Goal: Complete application form

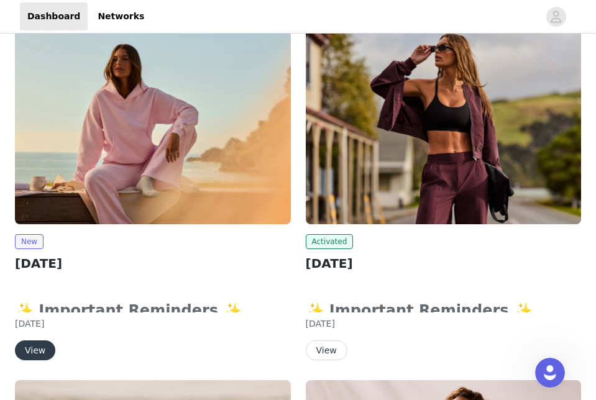
scroll to position [198, 0]
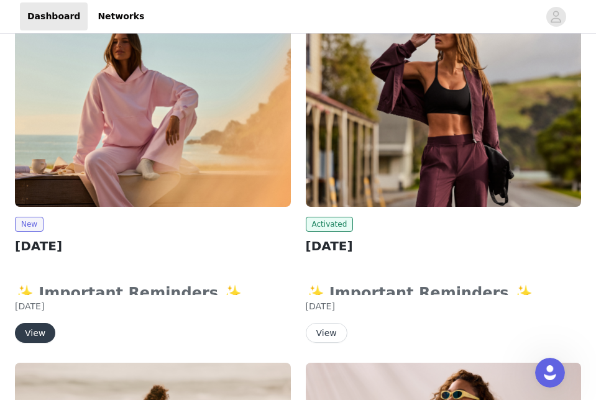
click at [150, 123] on img at bounding box center [153, 103] width 276 height 207
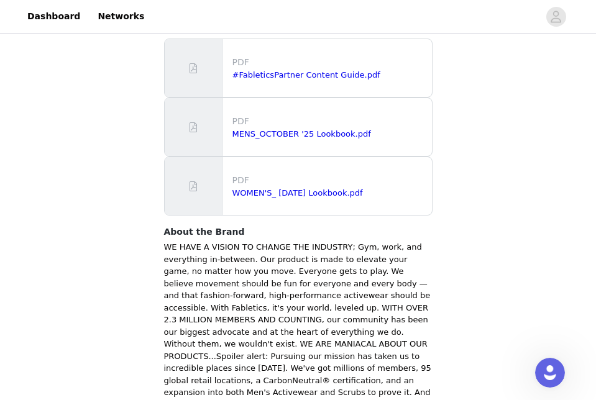
scroll to position [678, 0]
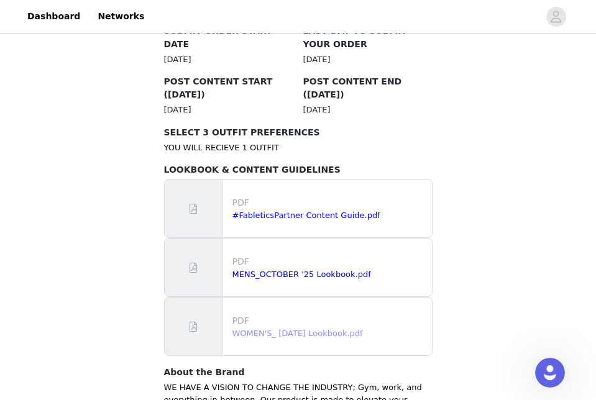
click at [300, 329] on link "WOMEN'S_ [DATE] Lookbook.pdf" at bounding box center [298, 333] width 131 height 9
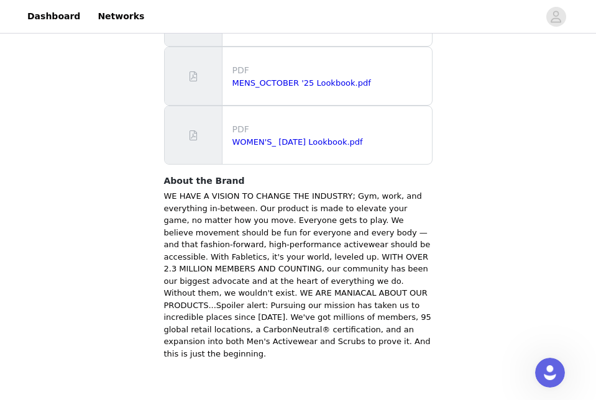
scroll to position [868, 0]
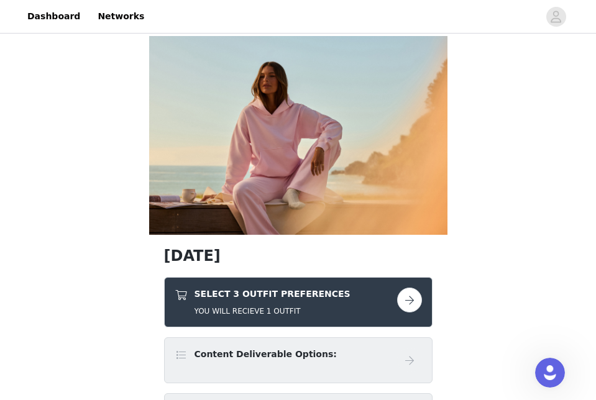
click at [408, 299] on button "button" at bounding box center [409, 300] width 25 height 25
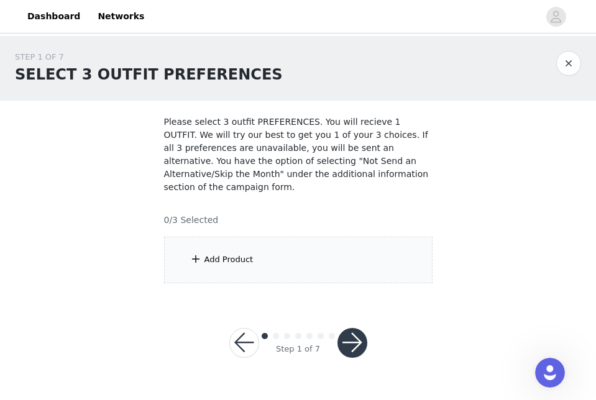
click at [200, 257] on span at bounding box center [196, 259] width 12 height 15
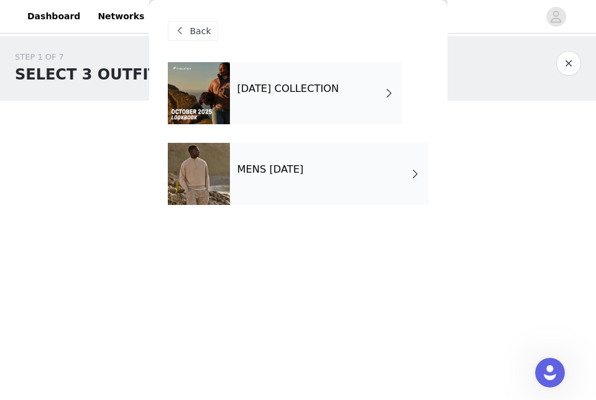
click at [339, 86] on h4 "[DATE] COLLECTION" at bounding box center [289, 88] width 102 height 11
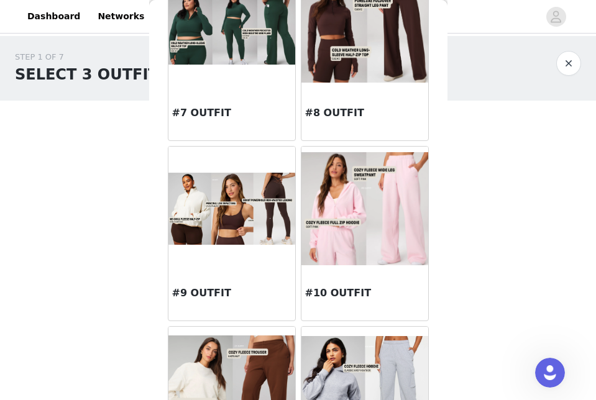
scroll to position [612, 0]
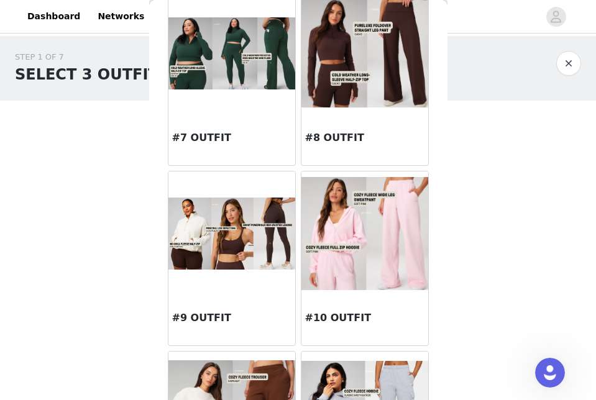
click at [223, 266] on img at bounding box center [232, 234] width 127 height 72
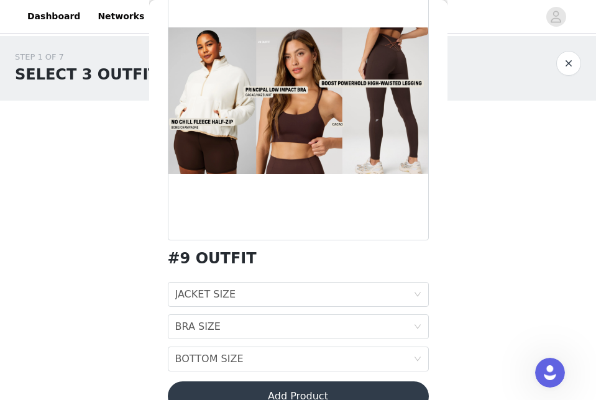
scroll to position [111, 0]
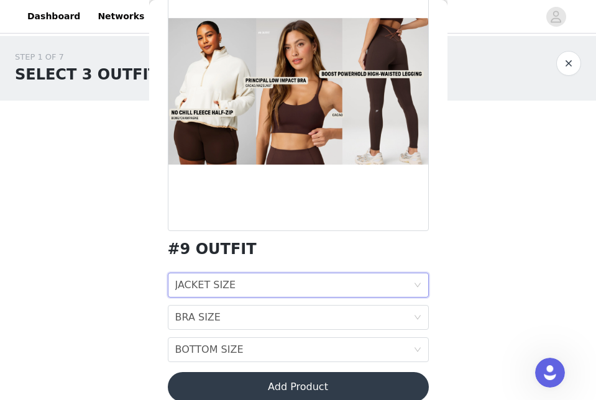
click at [289, 285] on div "JACKET SIZE JACKET SIZE" at bounding box center [294, 286] width 238 height 24
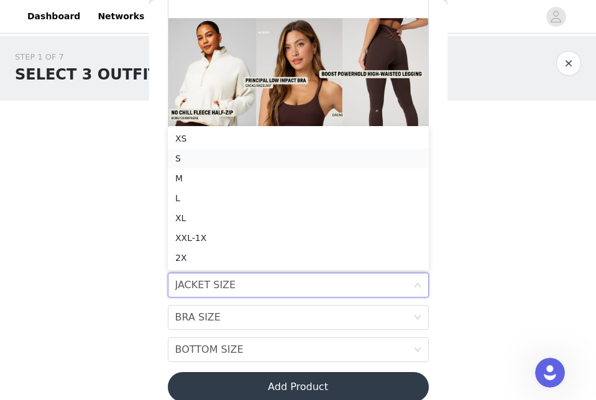
click at [217, 155] on div "S" at bounding box center [298, 159] width 246 height 14
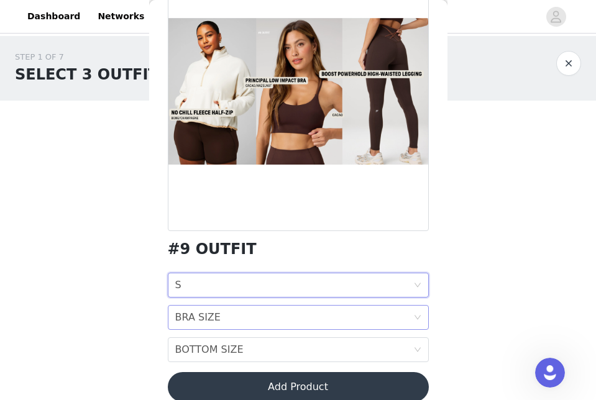
click at [208, 314] on div "BRA SIZE" at bounding box center [197, 318] width 45 height 24
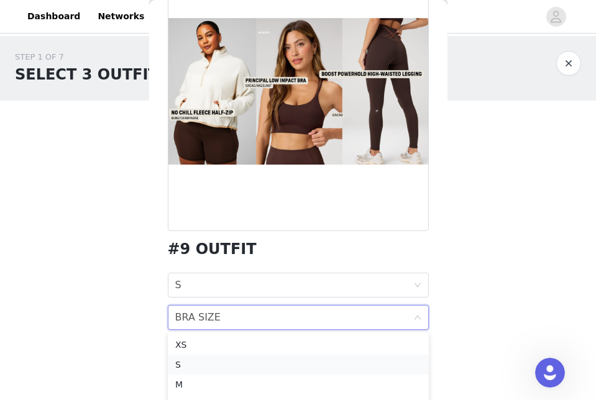
click at [187, 367] on div "S" at bounding box center [298, 365] width 246 height 14
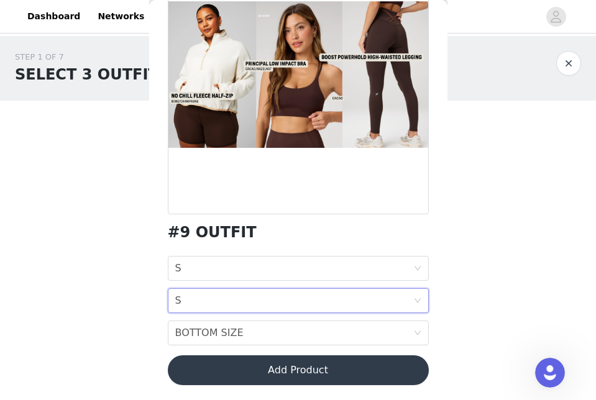
scroll to position [127, 0]
click at [210, 342] on div "BOTTOM SIZE" at bounding box center [209, 333] width 68 height 24
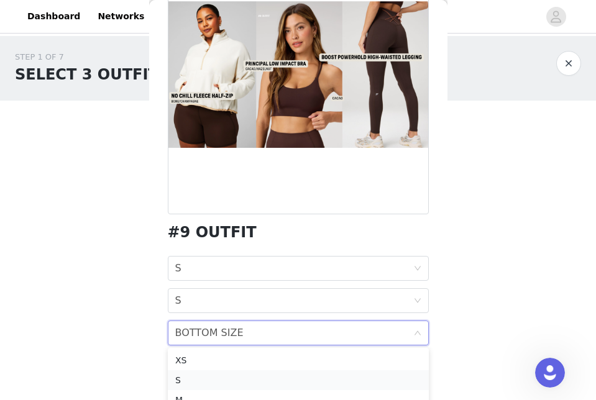
click at [189, 382] on div "S" at bounding box center [298, 381] width 246 height 14
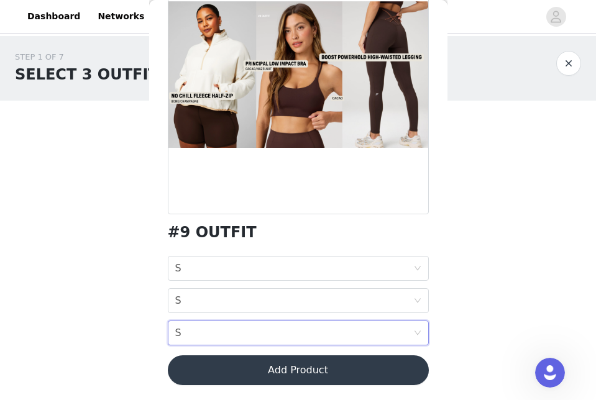
click at [308, 373] on button "Add Product" at bounding box center [298, 371] width 261 height 30
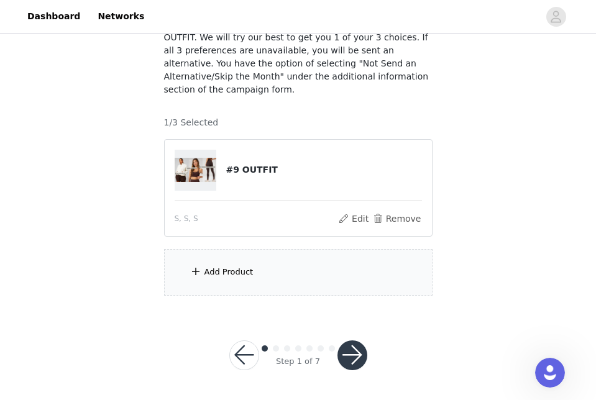
scroll to position [97, 0]
click at [236, 287] on div "Add Product" at bounding box center [298, 273] width 269 height 47
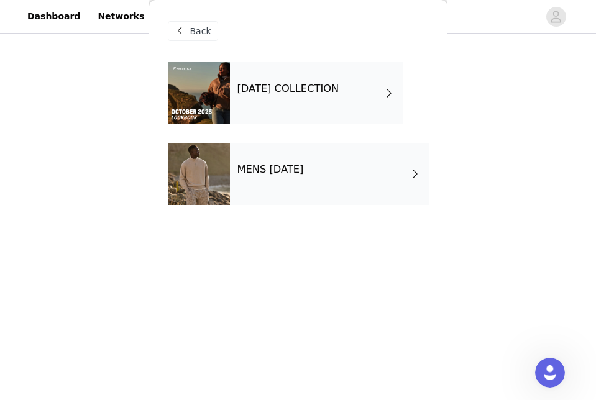
click at [305, 101] on div "OCTOBER 2025 COLLECTION" at bounding box center [316, 93] width 173 height 62
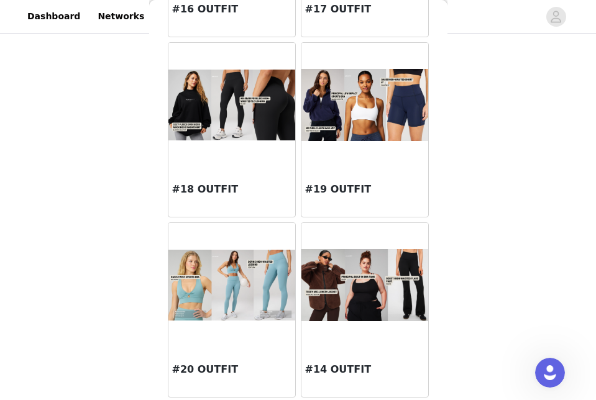
scroll to position [1462, 0]
click at [348, 303] on img at bounding box center [365, 285] width 127 height 73
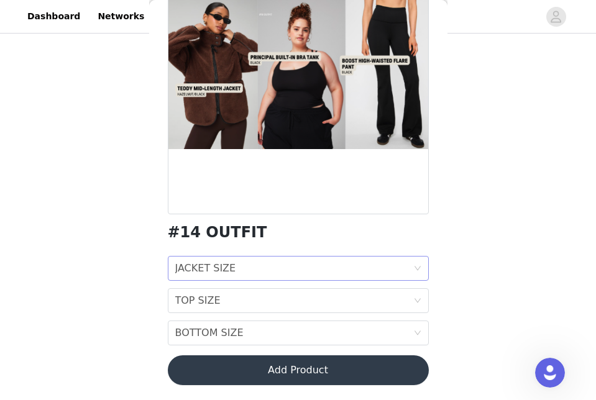
scroll to position [127, 0]
click at [242, 261] on div "JACKET SIZE JACKET SIZE" at bounding box center [294, 269] width 238 height 24
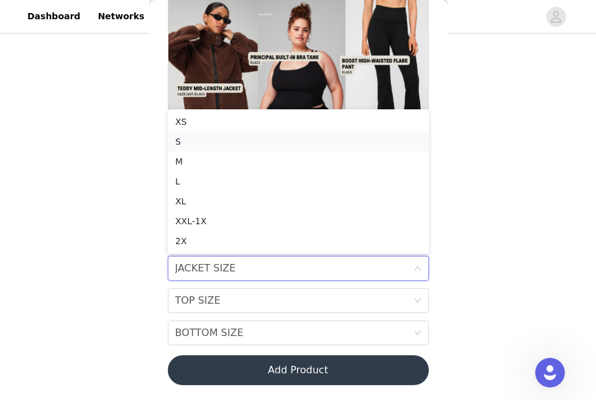
click at [183, 143] on div "S" at bounding box center [298, 142] width 246 height 14
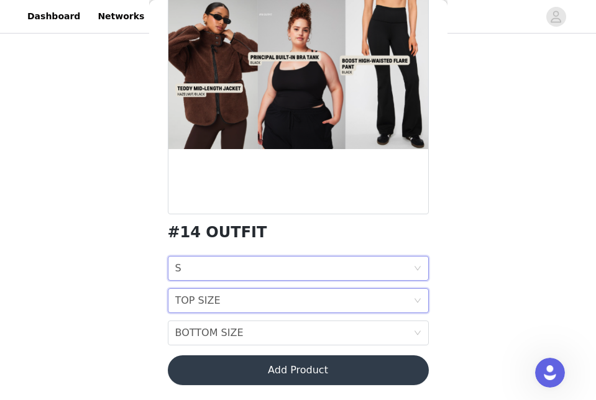
click at [312, 300] on div "TOP SIZE TOP SIZE" at bounding box center [294, 301] width 238 height 24
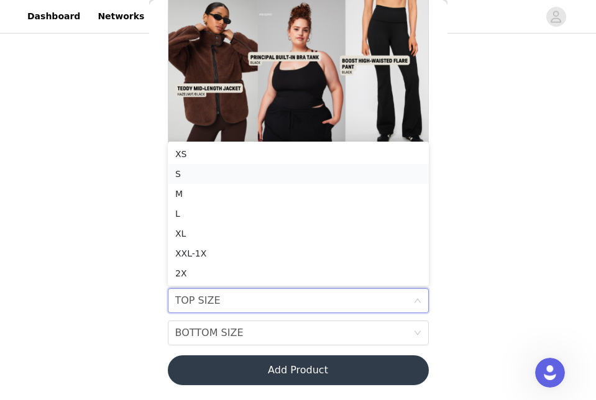
click at [200, 174] on div "S" at bounding box center [298, 174] width 246 height 14
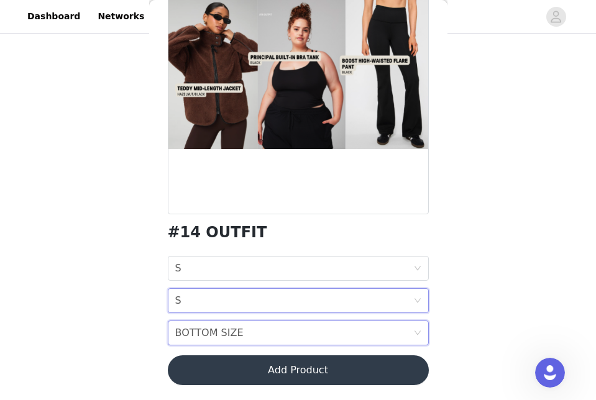
click at [234, 334] on div "BOTTOM SIZE" at bounding box center [209, 333] width 68 height 24
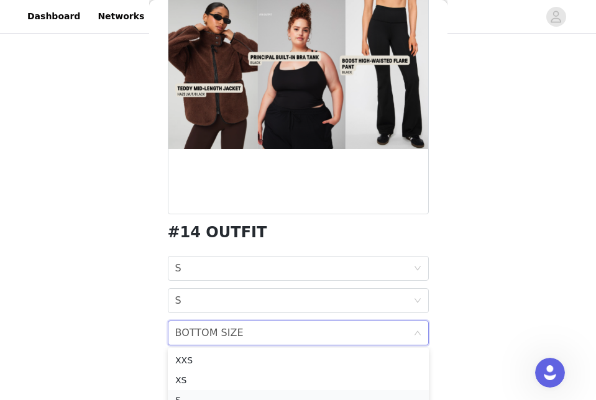
click at [192, 394] on div "S" at bounding box center [298, 401] width 246 height 14
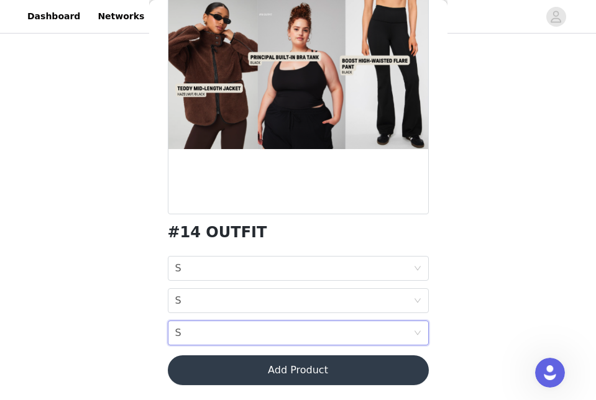
scroll to position [97, 0]
click at [287, 367] on button "Add Product" at bounding box center [298, 371] width 261 height 30
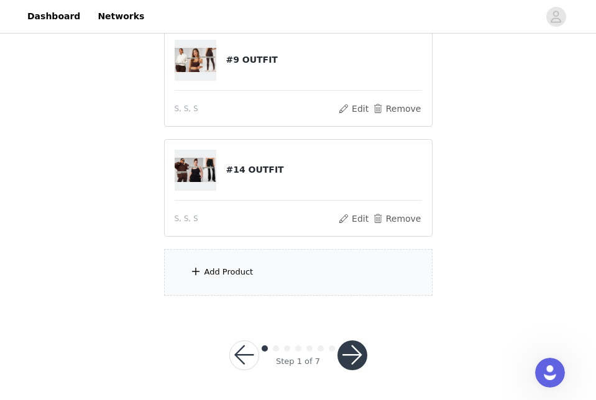
scroll to position [207, 0]
click at [231, 269] on div "Add Product" at bounding box center [229, 273] width 49 height 12
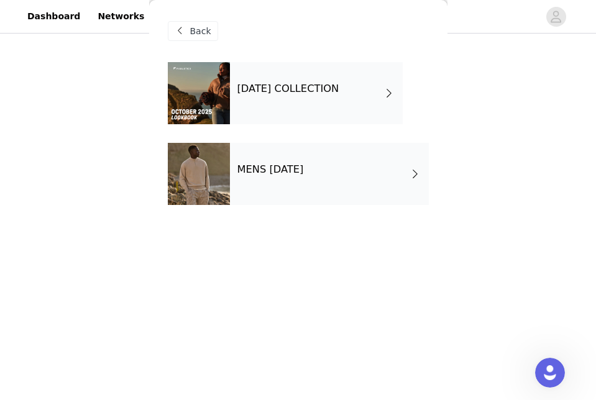
click at [315, 110] on div "OCTOBER 2025 COLLECTION" at bounding box center [316, 93] width 173 height 62
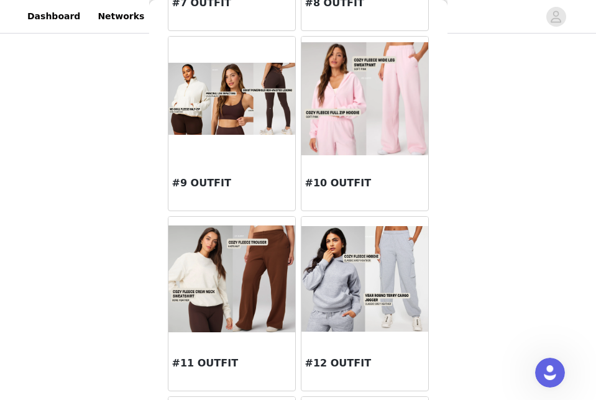
scroll to position [1097, 0]
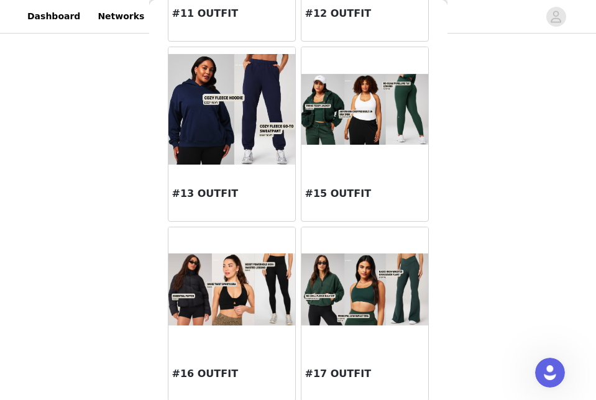
click at [384, 116] on img at bounding box center [365, 110] width 127 height 72
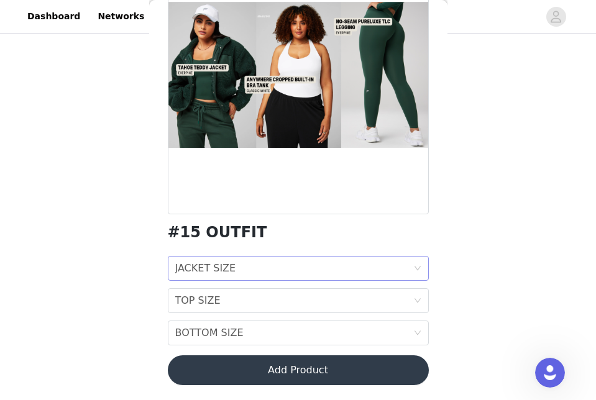
scroll to position [127, 0]
click at [266, 268] on div "JACKET SIZE JACKET SIZE" at bounding box center [294, 269] width 238 height 24
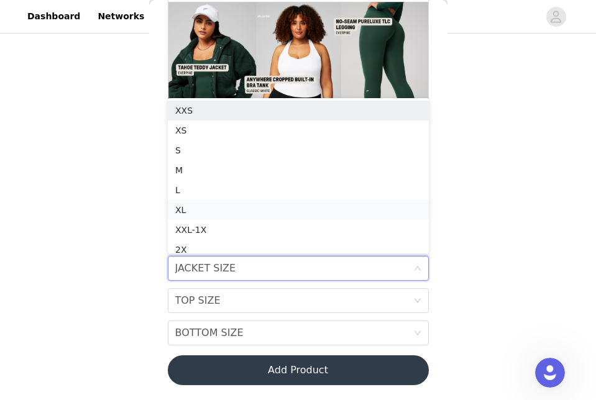
scroll to position [6, 0]
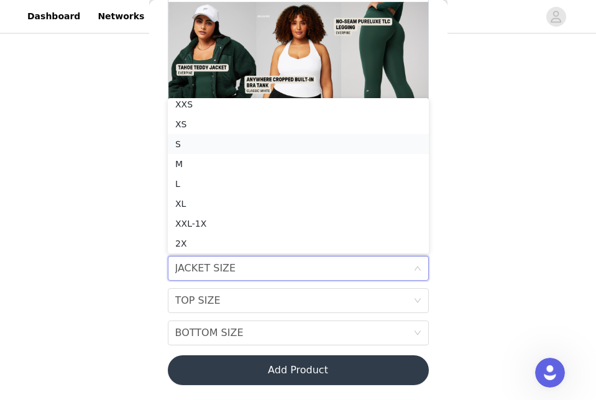
click at [188, 147] on div "S" at bounding box center [298, 144] width 246 height 14
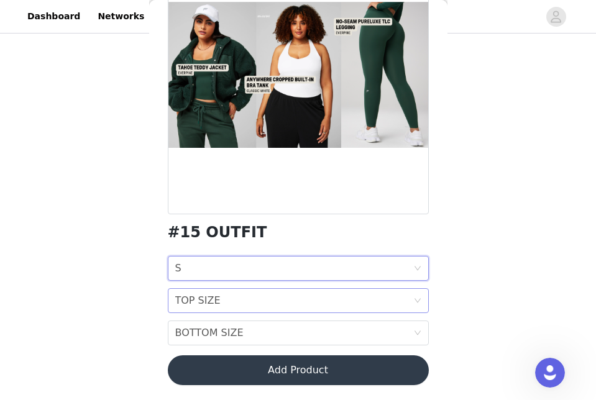
click at [248, 300] on div "TOP SIZE TOP SIZE" at bounding box center [294, 301] width 238 height 24
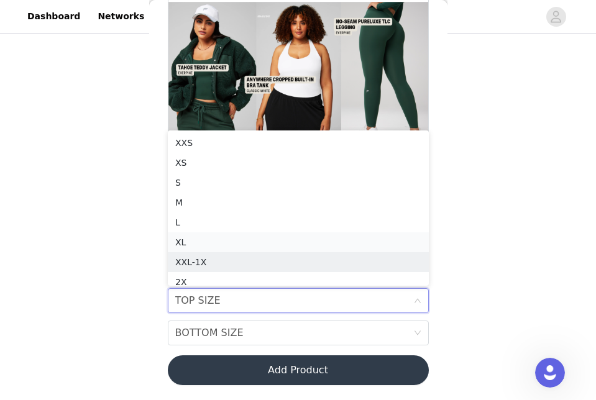
scroll to position [5, 0]
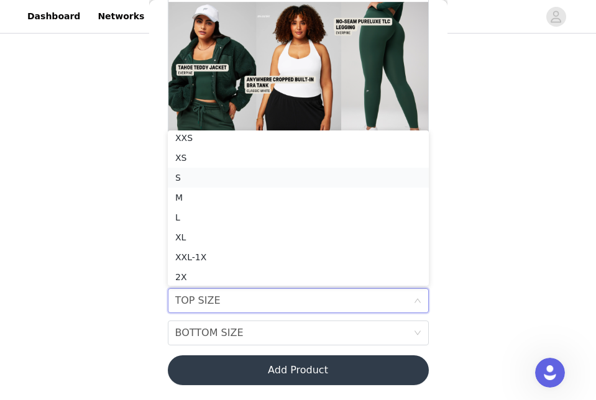
click at [177, 173] on div "S" at bounding box center [298, 178] width 246 height 14
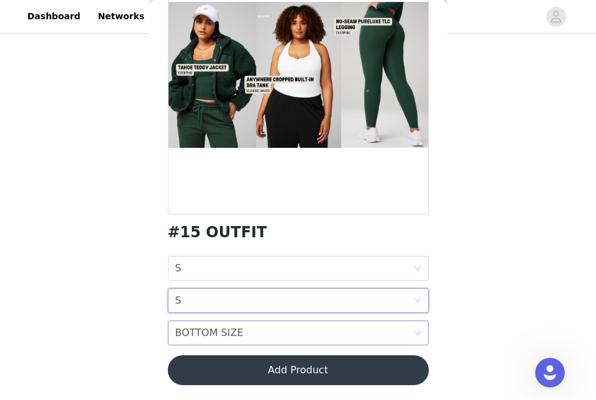
click at [222, 330] on div "BOTTOM SIZE" at bounding box center [209, 333] width 68 height 24
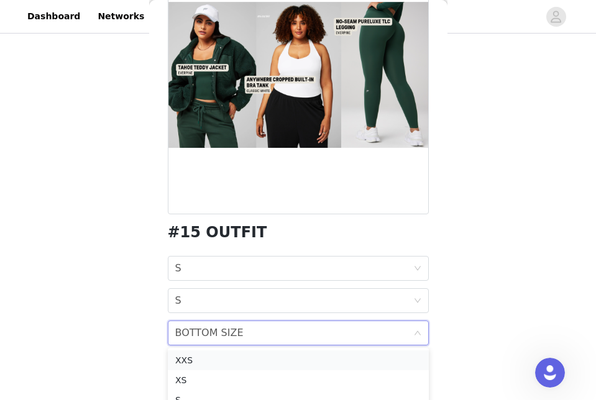
scroll to position [42, 0]
click at [178, 361] on div "S" at bounding box center [298, 359] width 246 height 14
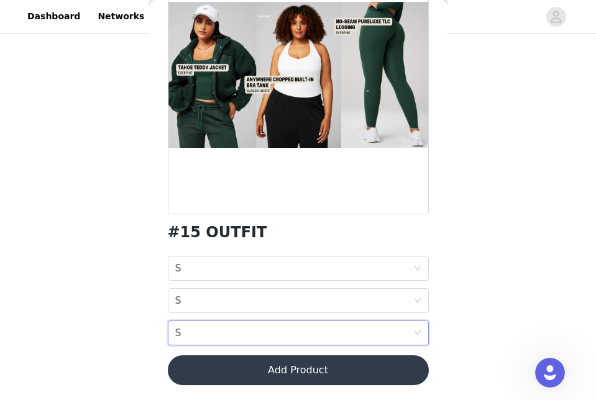
click at [262, 374] on button "Add Product" at bounding box center [298, 371] width 261 height 30
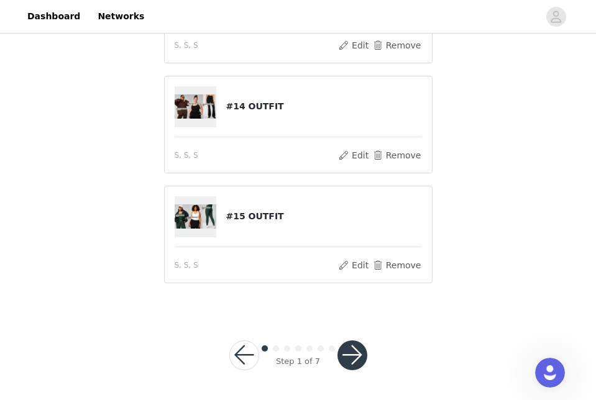
scroll to position [237, 0]
click at [355, 358] on button "button" at bounding box center [353, 356] width 30 height 30
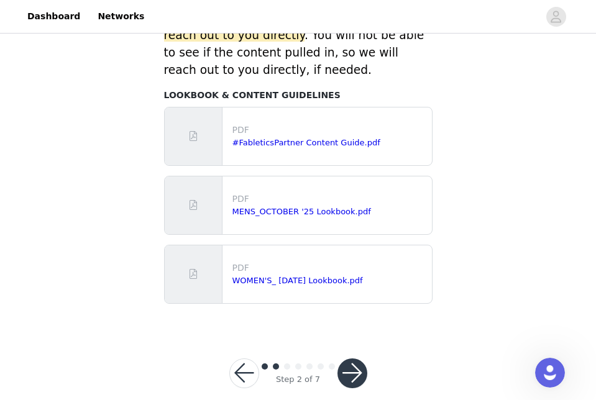
scroll to position [639, 0]
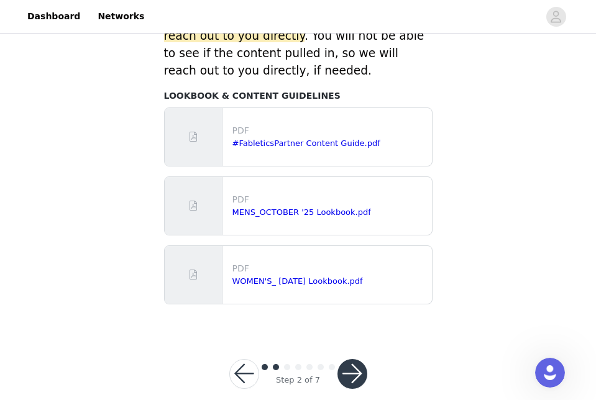
click at [355, 366] on button "button" at bounding box center [353, 374] width 30 height 30
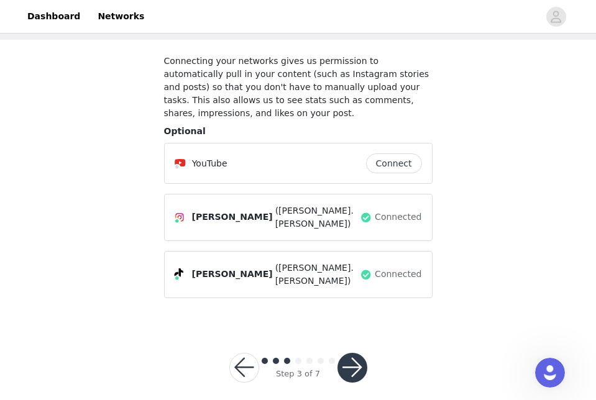
scroll to position [60, 0]
click at [358, 356] on button "button" at bounding box center [353, 369] width 30 height 30
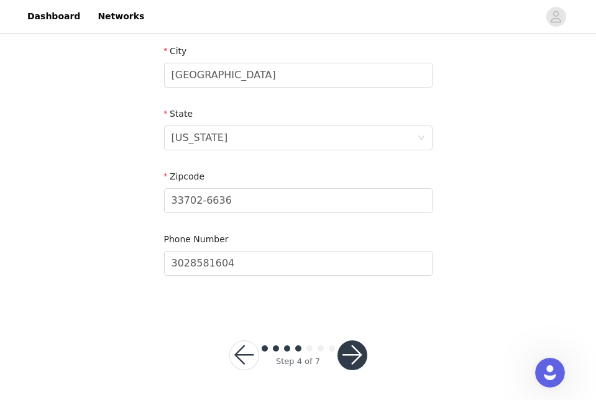
scroll to position [447, 0]
click at [363, 353] on button "button" at bounding box center [353, 356] width 30 height 30
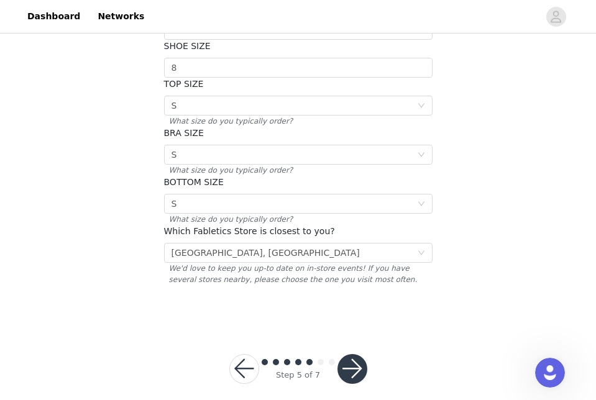
scroll to position [268, 0]
click at [358, 355] on button "button" at bounding box center [353, 370] width 30 height 30
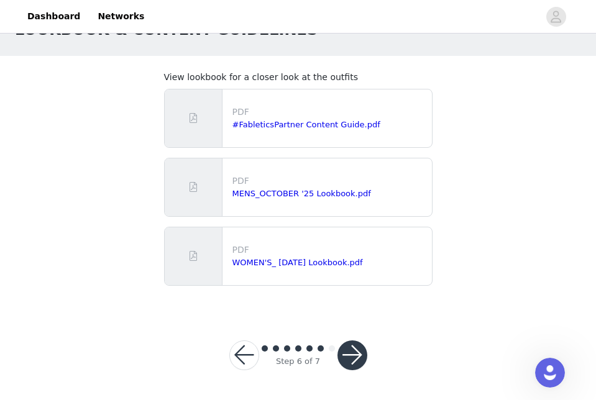
scroll to position [44, 0]
click at [358, 354] on button "button" at bounding box center [353, 356] width 30 height 30
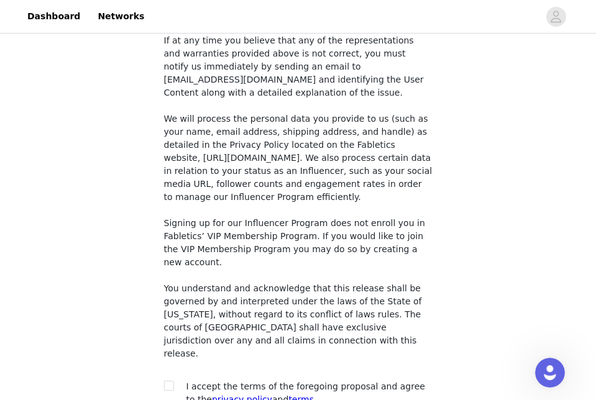
scroll to position [1010, 0]
click at [170, 382] on input "checkbox" at bounding box center [168, 386] width 9 height 9
checkbox input "true"
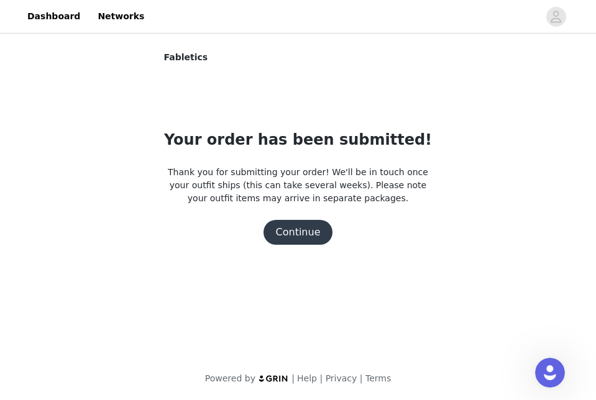
click at [300, 228] on button "Continue" at bounding box center [299, 232] width 70 height 25
